Goal: Transaction & Acquisition: Obtain resource

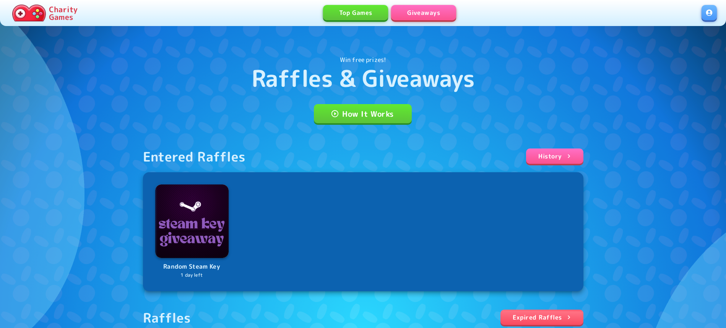
scroll to position [171, 0]
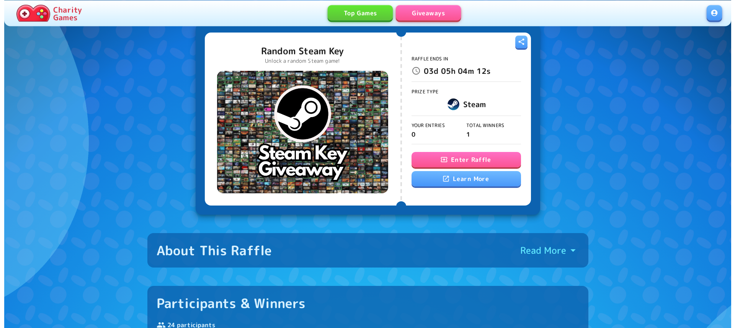
scroll to position [39, 0]
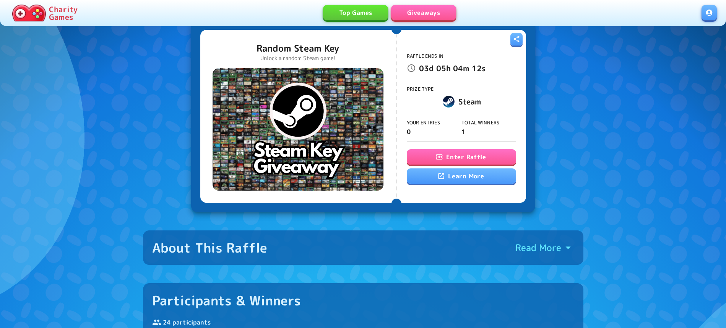
click at [464, 155] on button "Enter Raffle" at bounding box center [461, 156] width 109 height 15
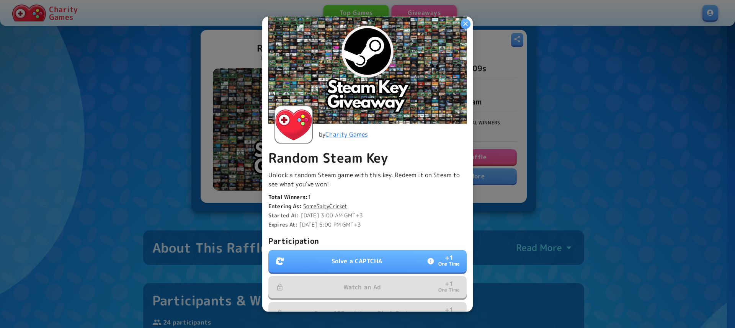
scroll to position [44, 0]
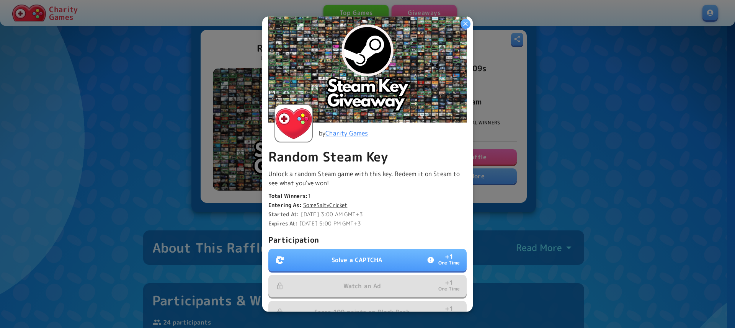
click at [389, 249] on button "Solve a CAPTCHA + 1 One Time" at bounding box center [367, 260] width 198 height 22
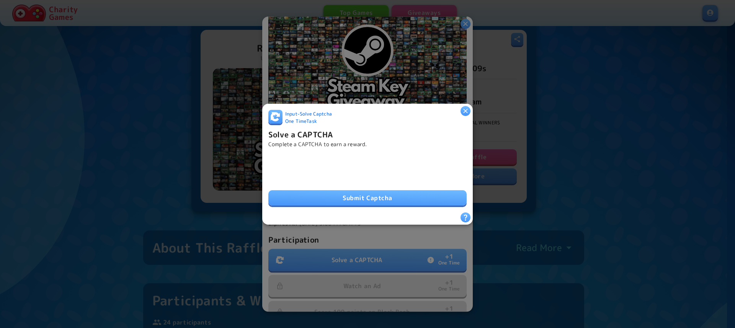
click at [300, 198] on button "Submit Captcha" at bounding box center [367, 197] width 198 height 15
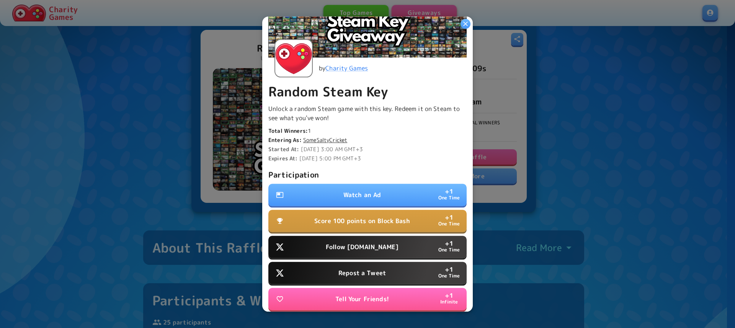
scroll to position [131, 0]
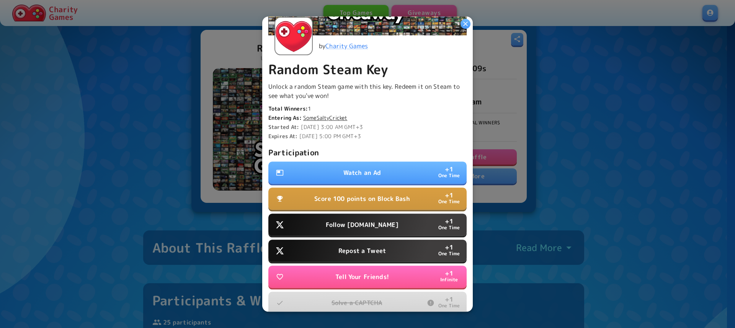
click at [401, 164] on button "Watch an Ad + 1 One Time" at bounding box center [367, 172] width 198 height 22
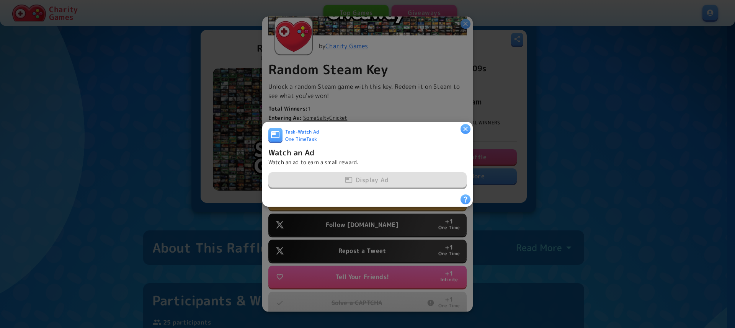
click at [371, 175] on div "Display Ad" at bounding box center [367, 180] width 198 height 16
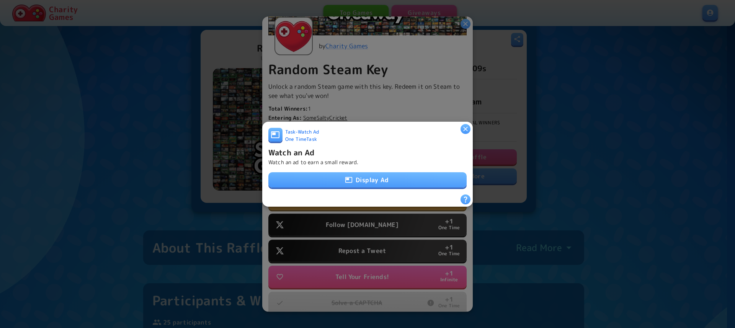
click at [371, 175] on button "Display Ad" at bounding box center [367, 179] width 198 height 15
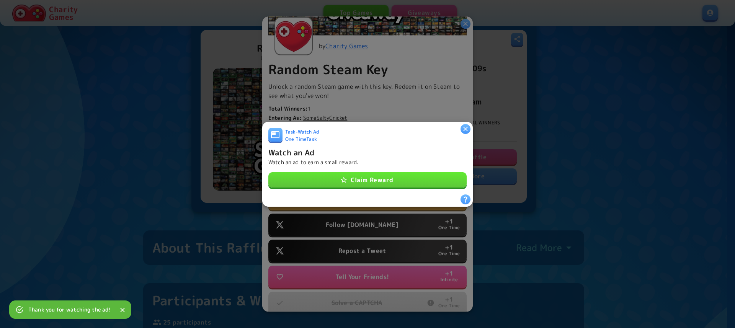
click at [362, 175] on button "Claim Reward" at bounding box center [367, 179] width 198 height 15
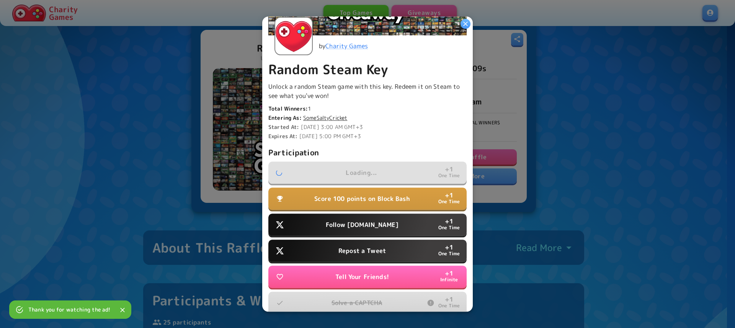
click at [389, 194] on p "Score 100 points on Block Bash" at bounding box center [362, 198] width 96 height 9
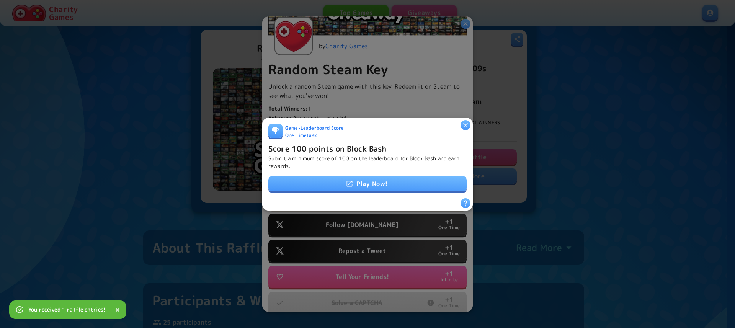
click at [371, 187] on link "Play Now!" at bounding box center [367, 183] width 198 height 15
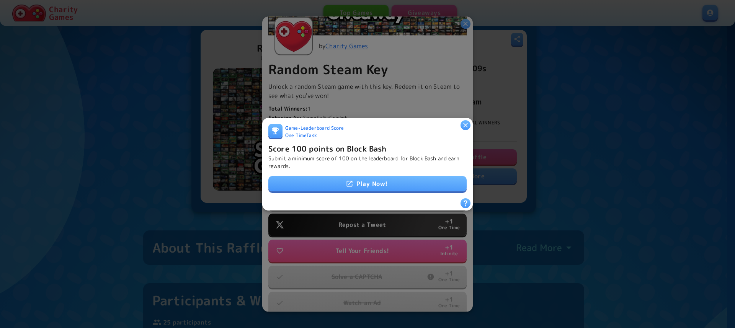
click at [467, 123] on icon "button" at bounding box center [465, 125] width 8 height 8
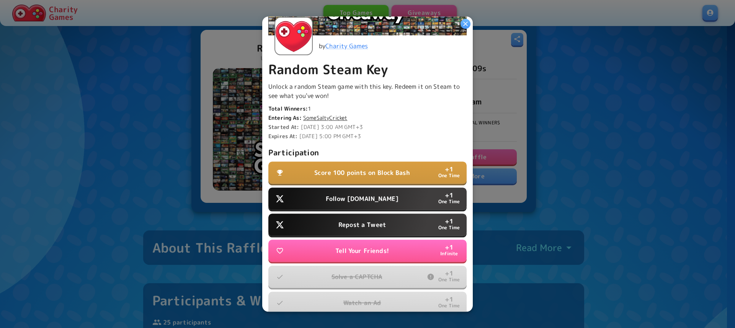
click at [359, 196] on p "Follow Water.org" at bounding box center [362, 198] width 73 height 9
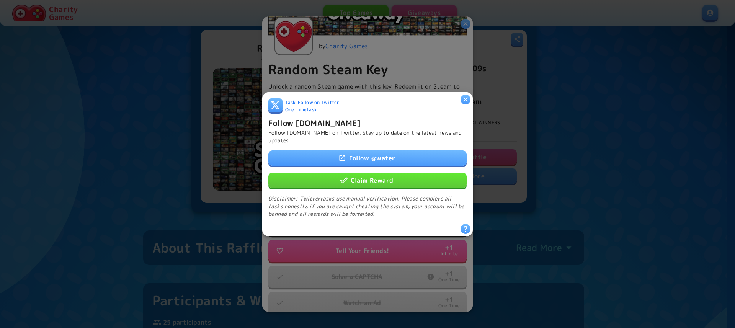
click at [363, 150] on link "Follow @ water" at bounding box center [367, 157] width 198 height 15
click at [360, 178] on button "Claim Reward" at bounding box center [367, 179] width 198 height 15
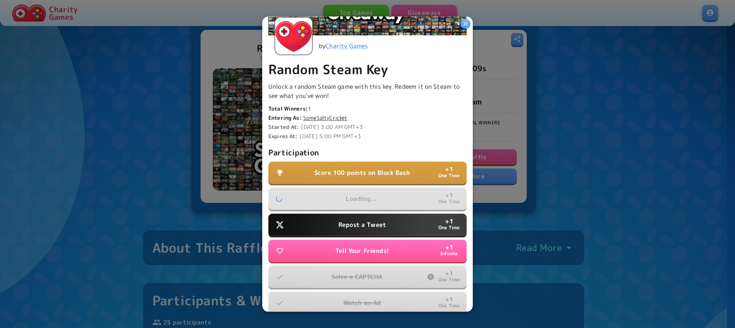
click at [366, 220] on p "Repost a Tweet" at bounding box center [361, 224] width 47 height 9
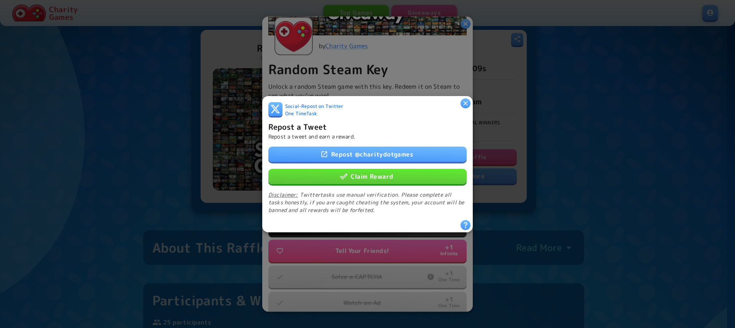
click at [362, 156] on link "Repost @ charitydotgames" at bounding box center [367, 153] width 198 height 15
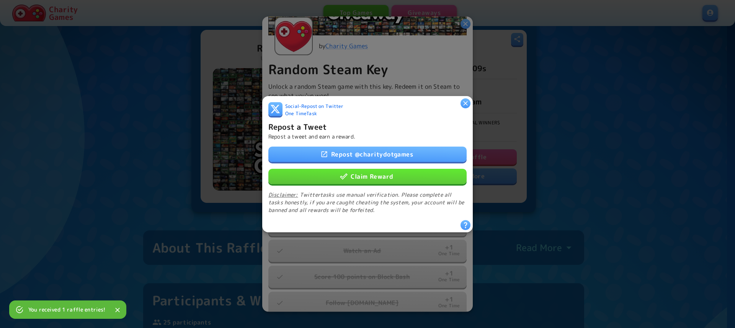
click at [369, 173] on button "Claim Reward" at bounding box center [367, 175] width 198 height 15
